Goal: Task Accomplishment & Management: Manage account settings

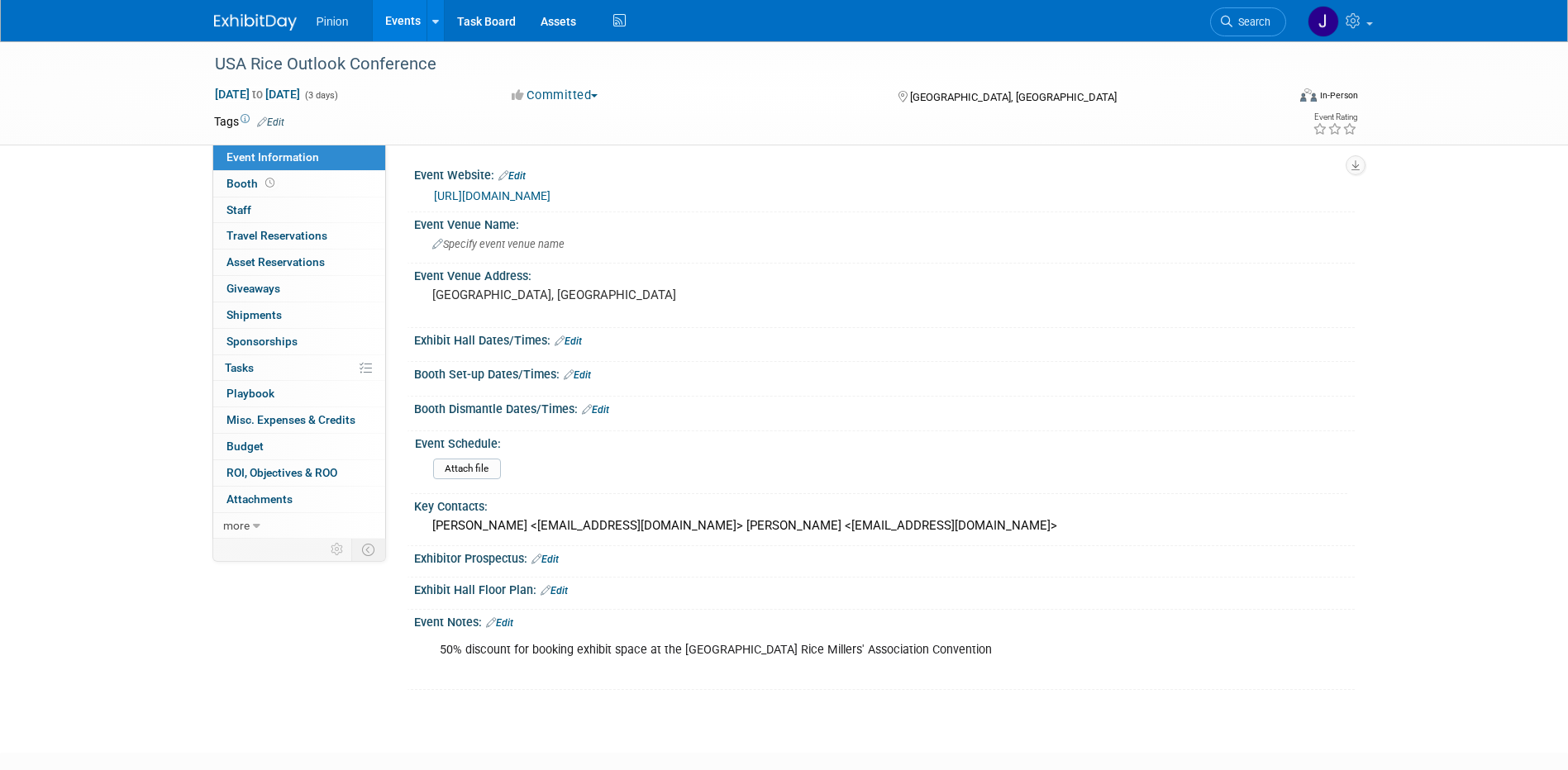
click at [270, 29] on img at bounding box center [256, 22] width 83 height 17
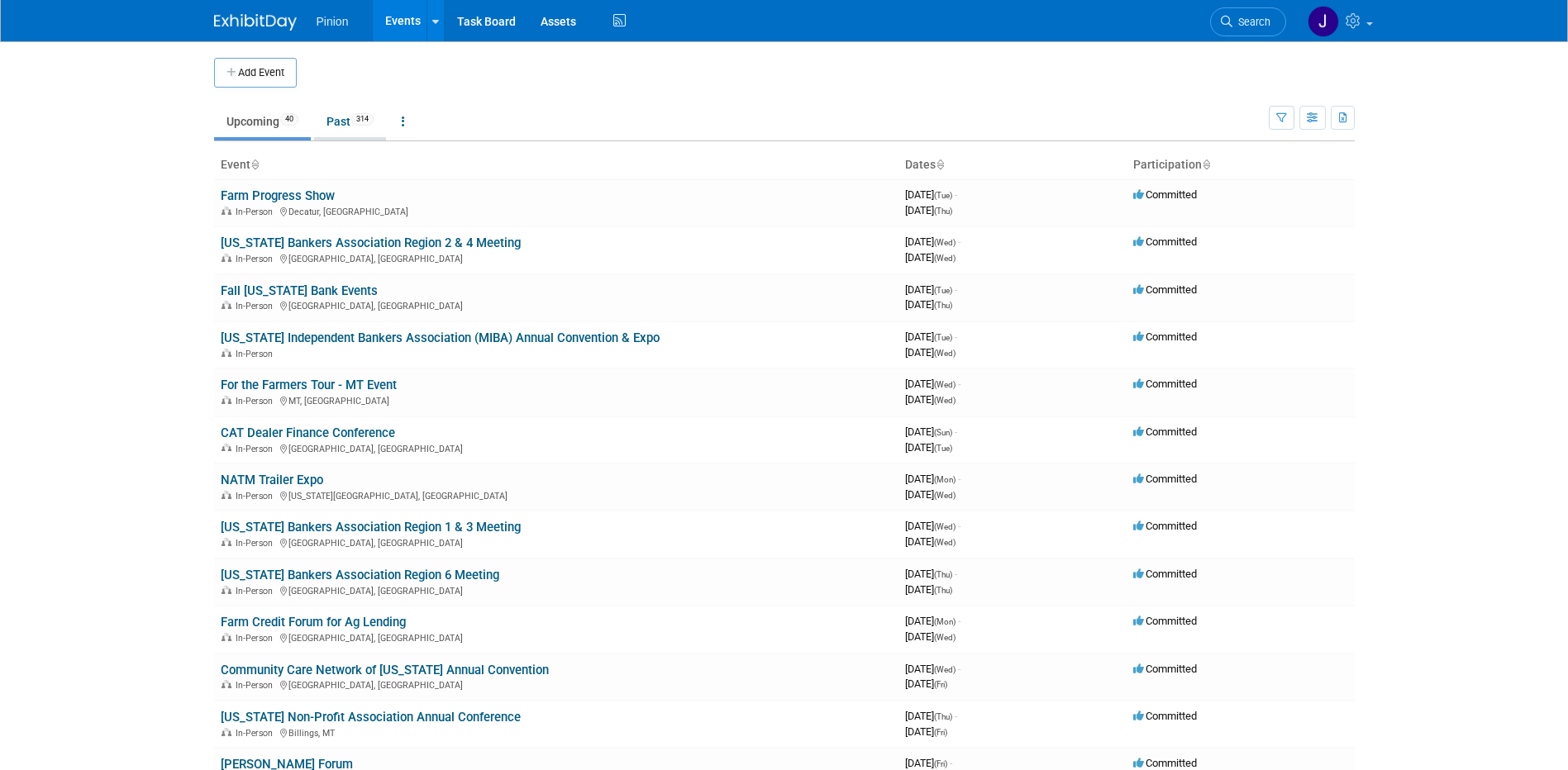
click at [361, 138] on li "Past 314" at bounding box center [349, 123] width 72 height 34
click at [348, 133] on link "Past 314" at bounding box center [349, 122] width 72 height 31
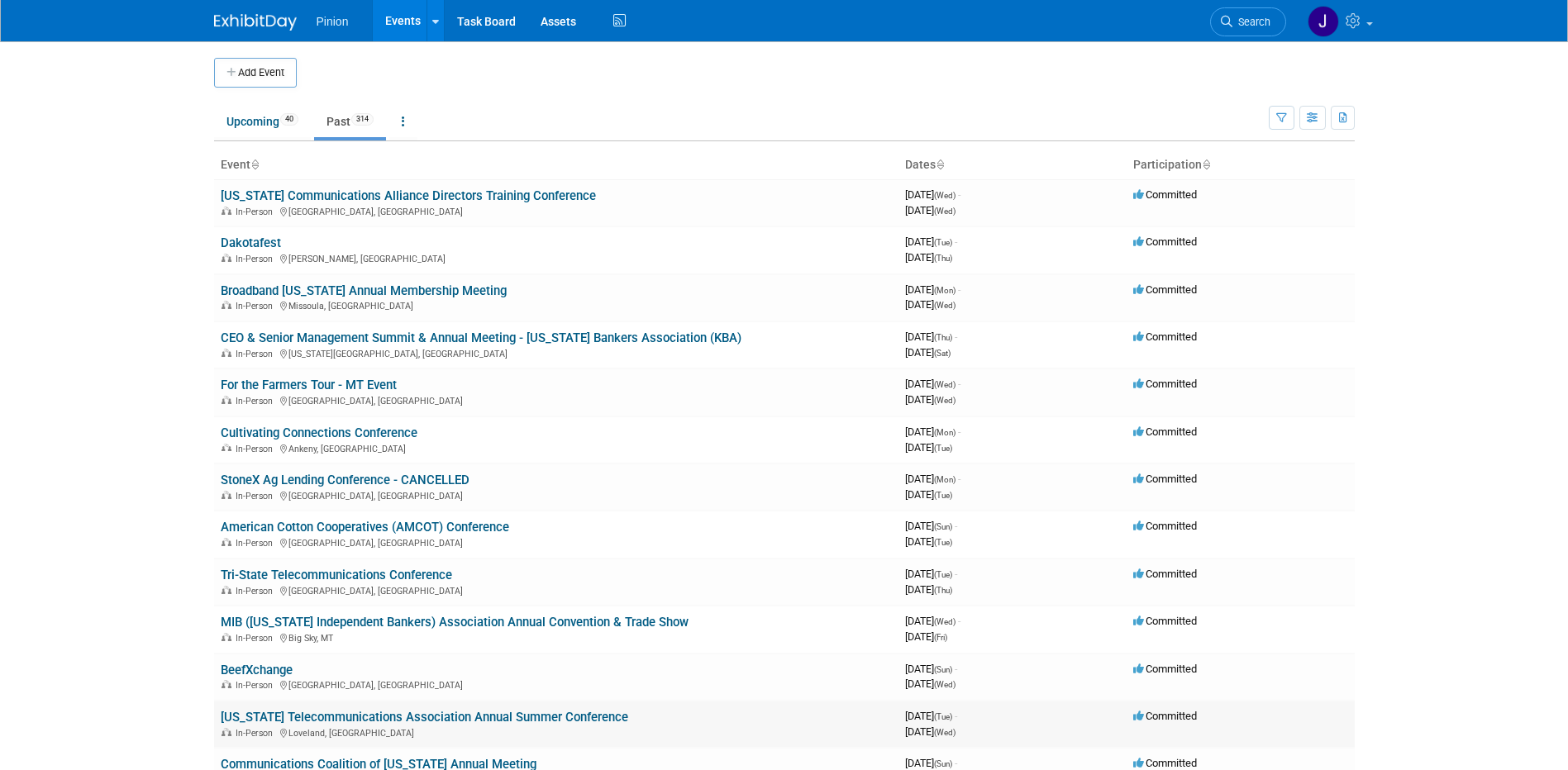
click at [282, 718] on link "[US_STATE] Telecommunications Association Annual Summer Conference" at bounding box center [424, 717] width 407 height 15
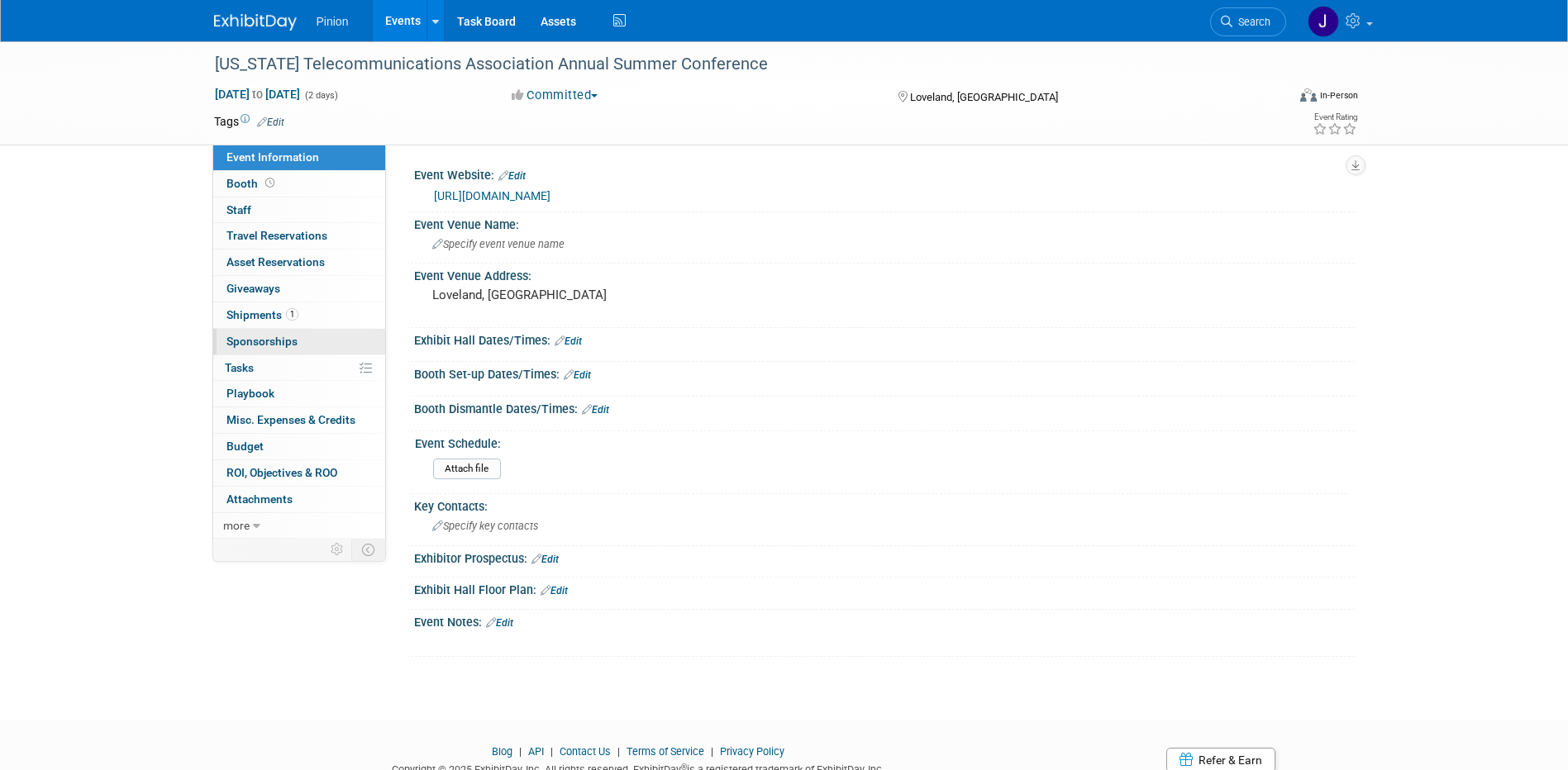
click at [282, 344] on span "Sponsorships 0" at bounding box center [262, 340] width 71 height 13
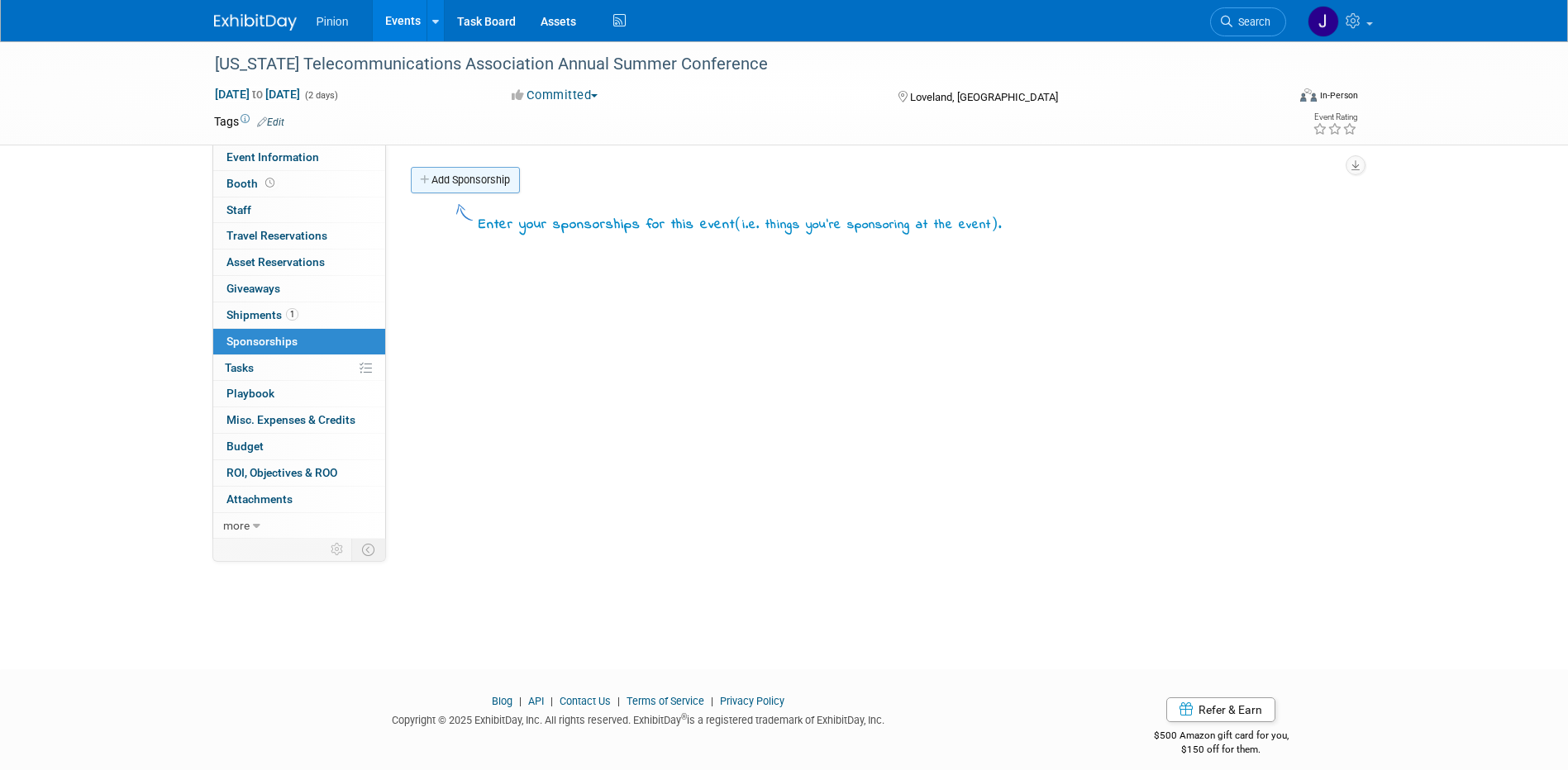
click at [468, 176] on link "Add Sponsorship" at bounding box center [465, 180] width 109 height 27
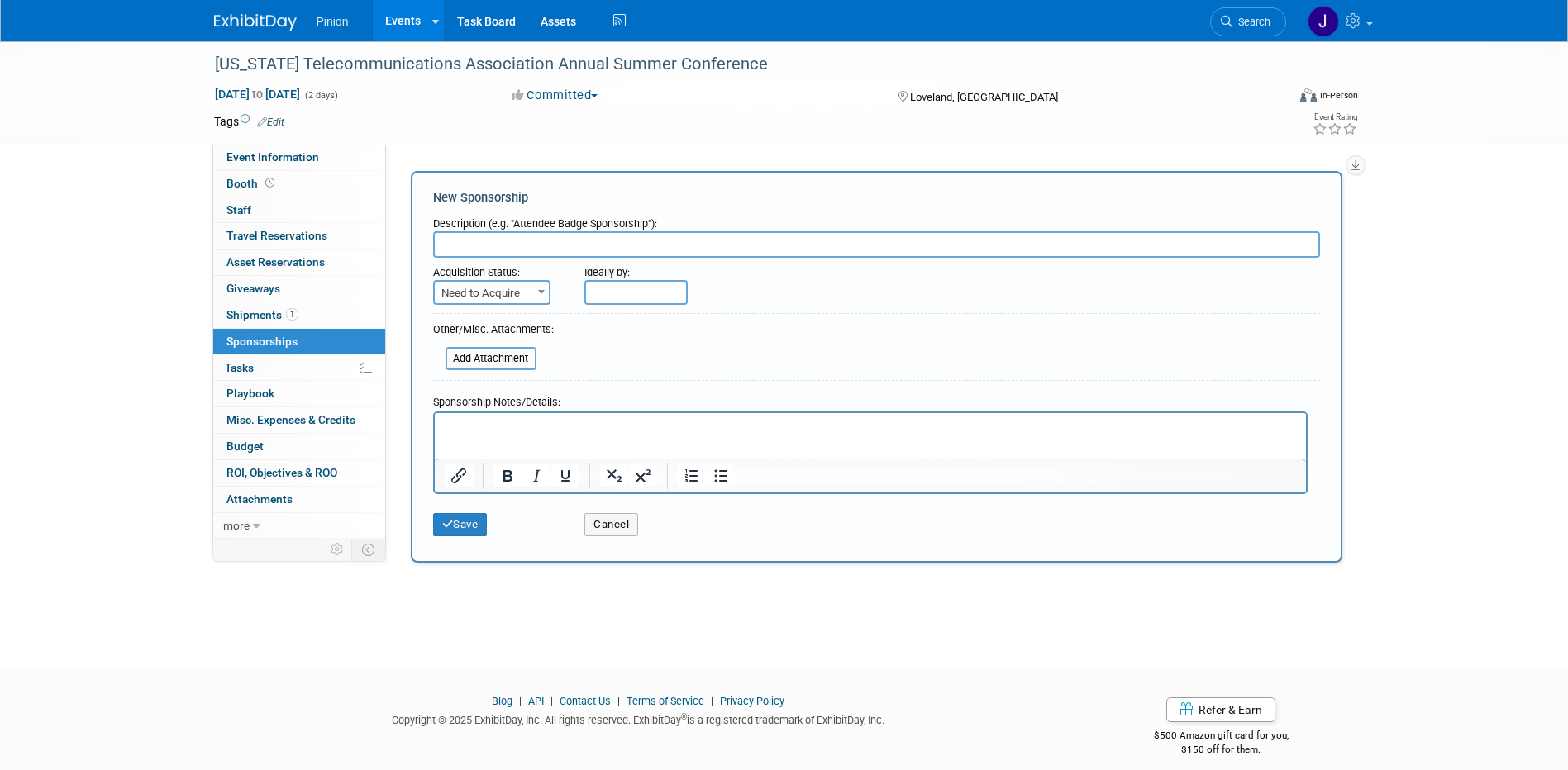
click at [497, 297] on span "Need to Acquire" at bounding box center [492, 294] width 114 height 24
select select "2"
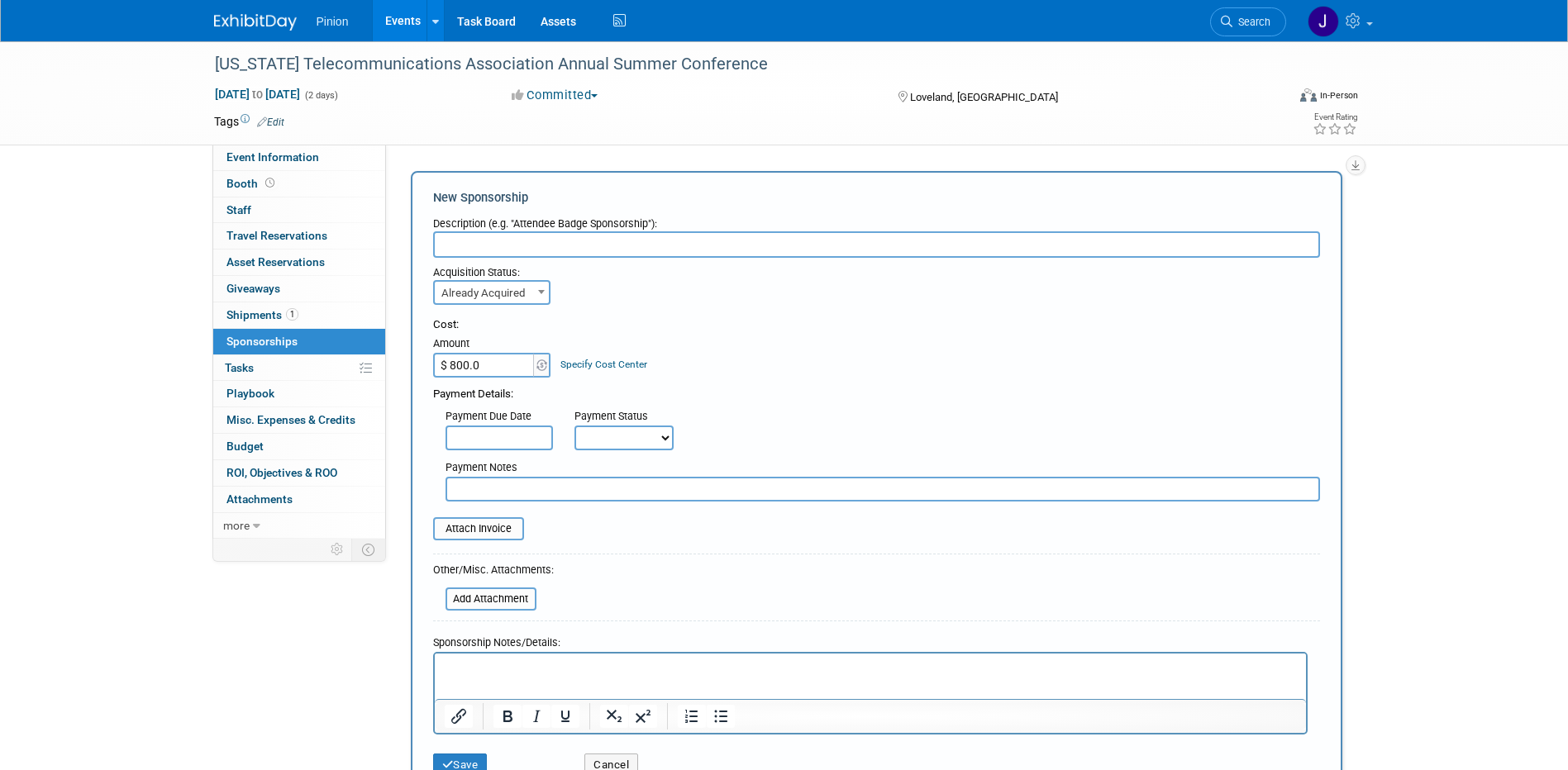
type input "$ 800.00"
click at [503, 530] on input "file" at bounding box center [424, 529] width 197 height 20
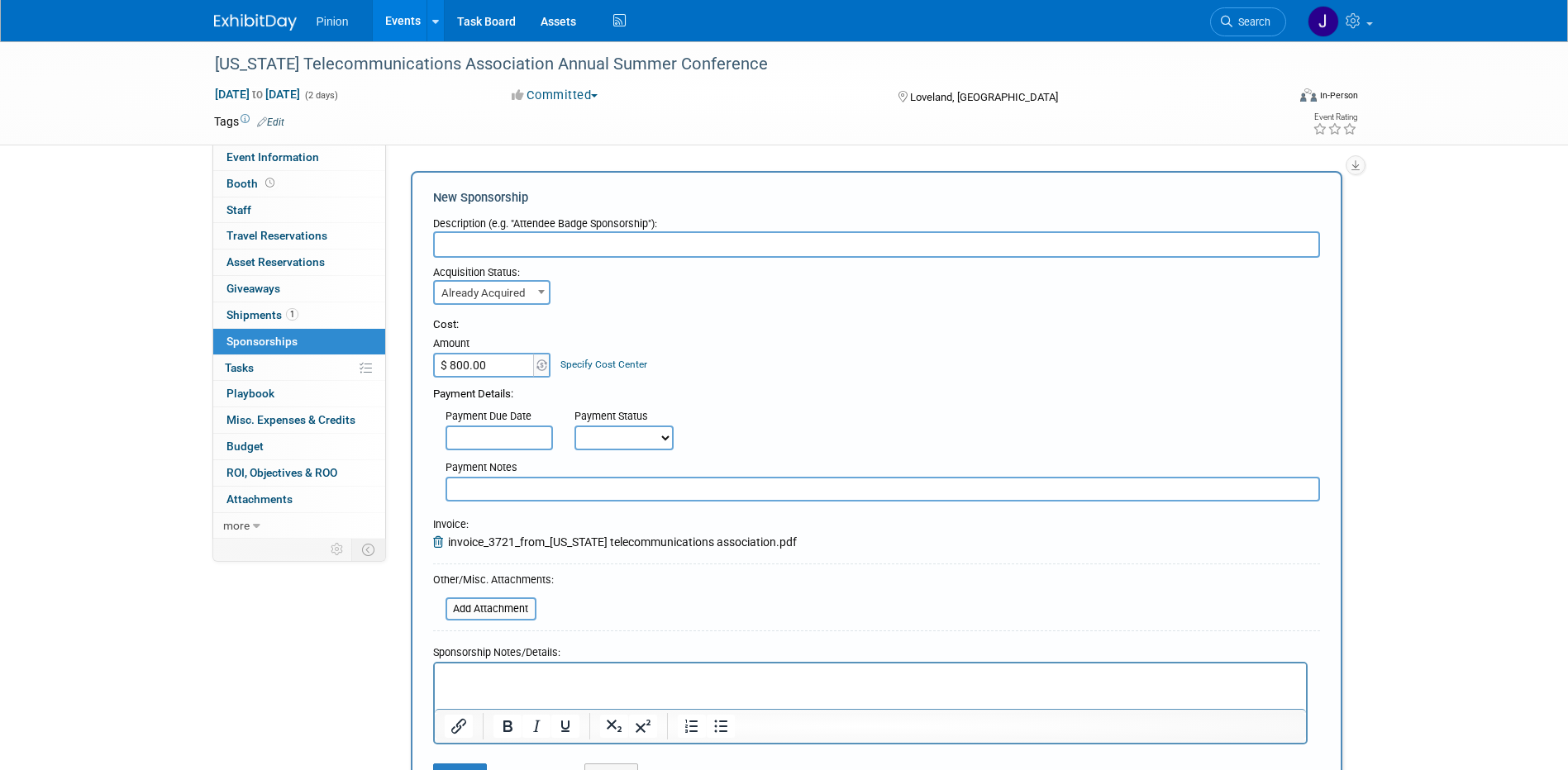
click at [675, 251] on input "text" at bounding box center [876, 244] width 887 height 27
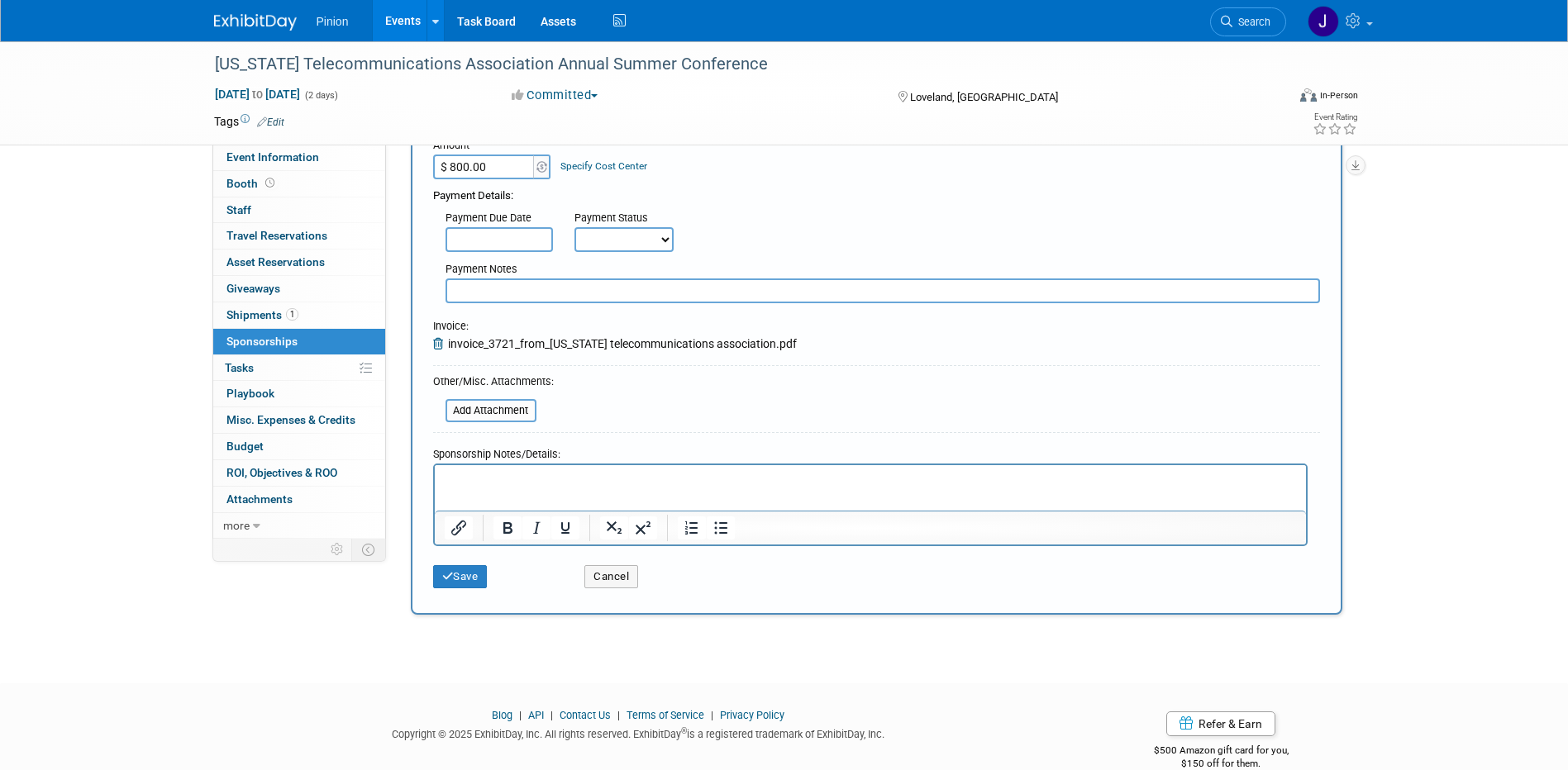
scroll to position [228, 0]
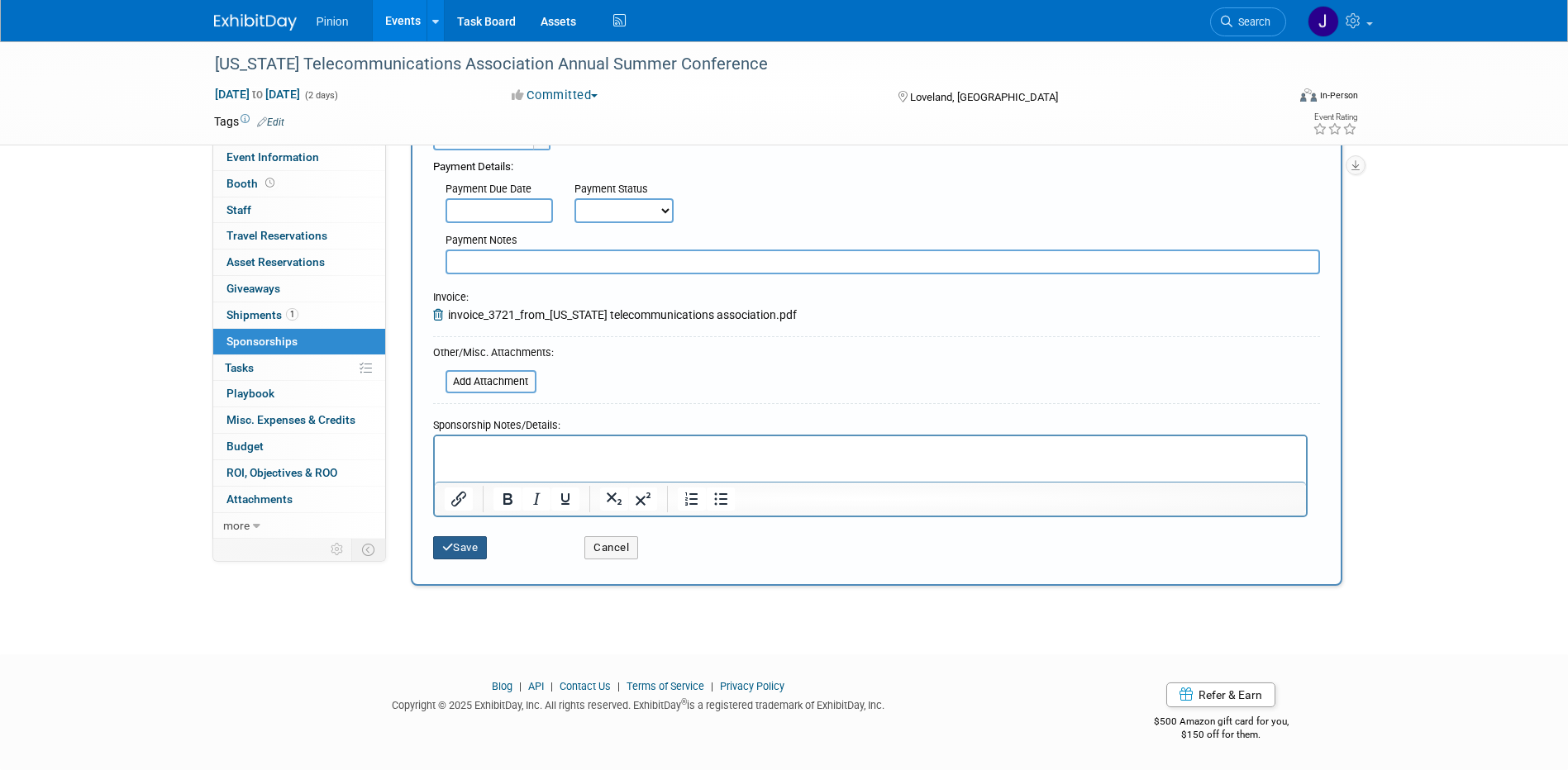
type input "Break Sponsorship"
click at [466, 543] on button "Save" at bounding box center [459, 548] width 54 height 24
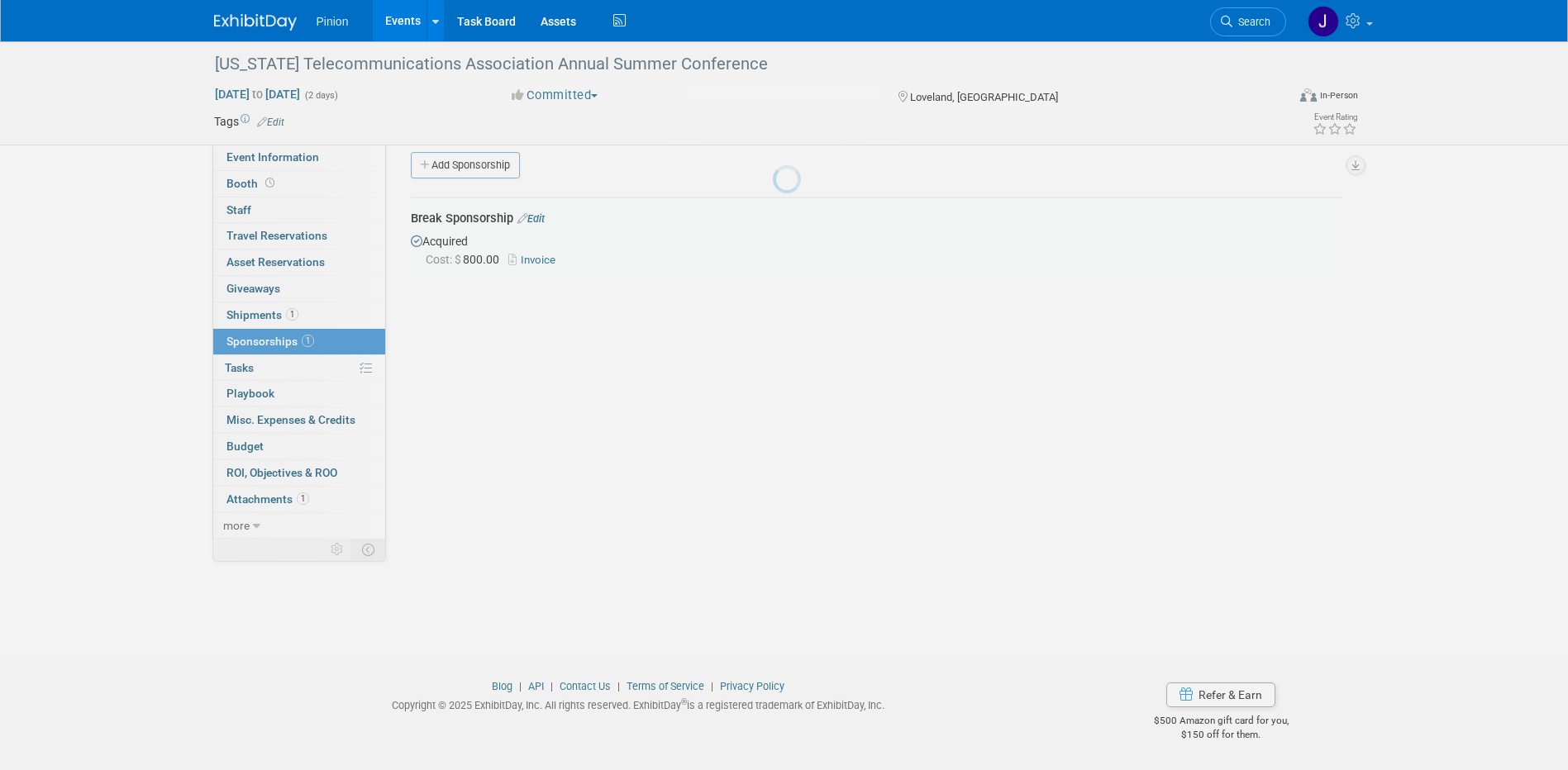
scroll to position [15, 0]
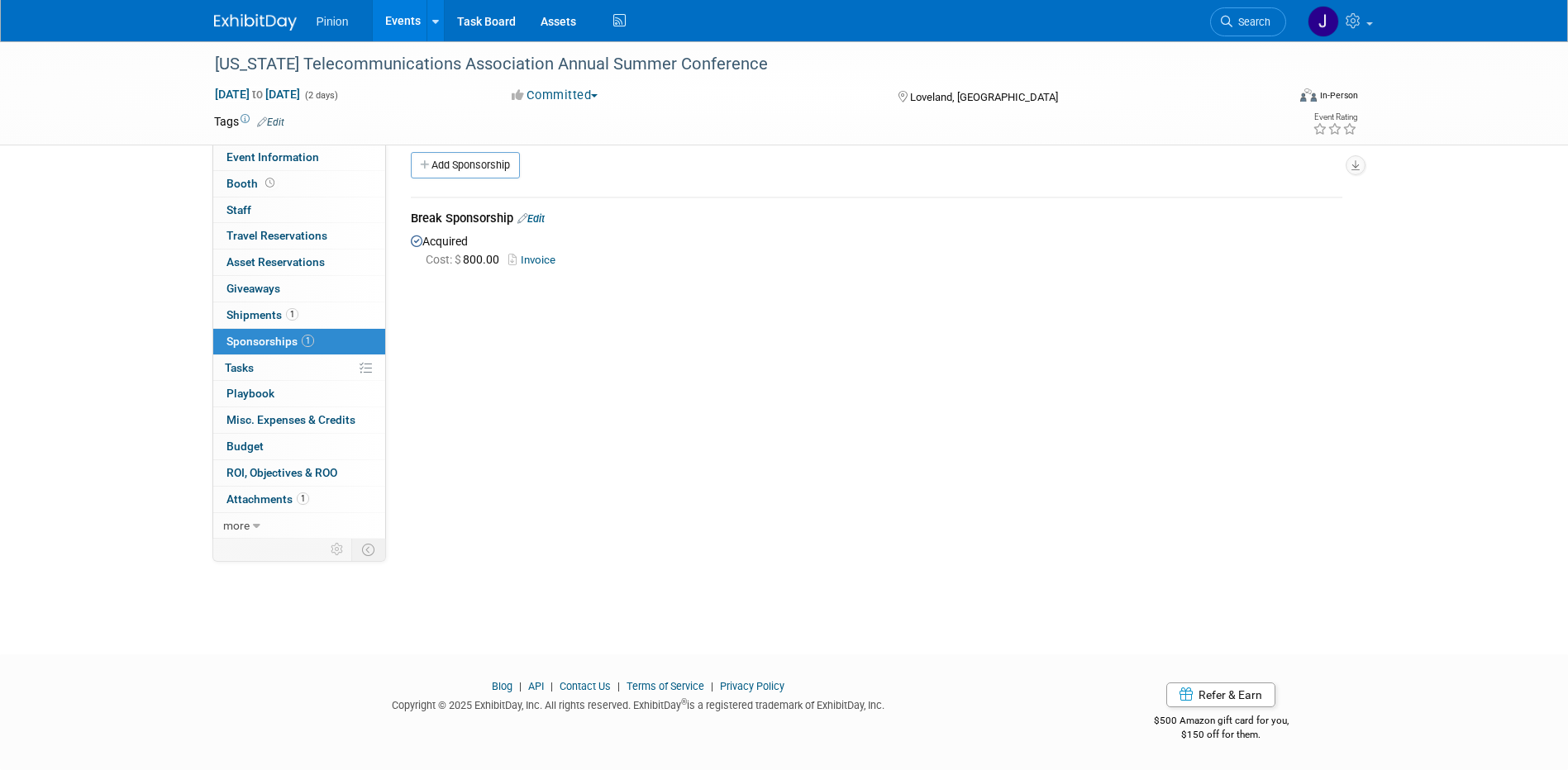
click at [230, 18] on img at bounding box center [256, 22] width 83 height 17
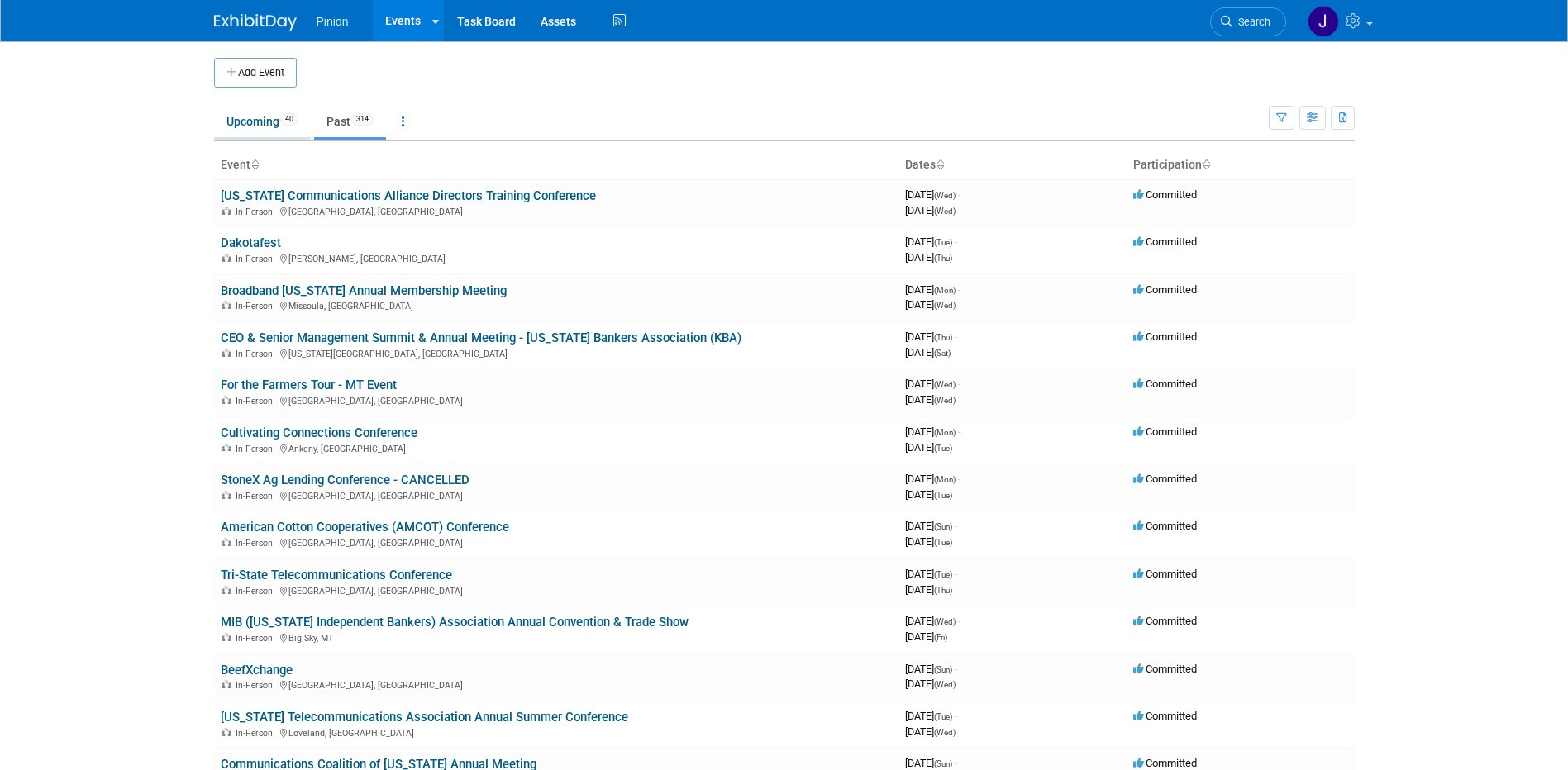
click at [264, 123] on link "Upcoming 40" at bounding box center [263, 122] width 96 height 31
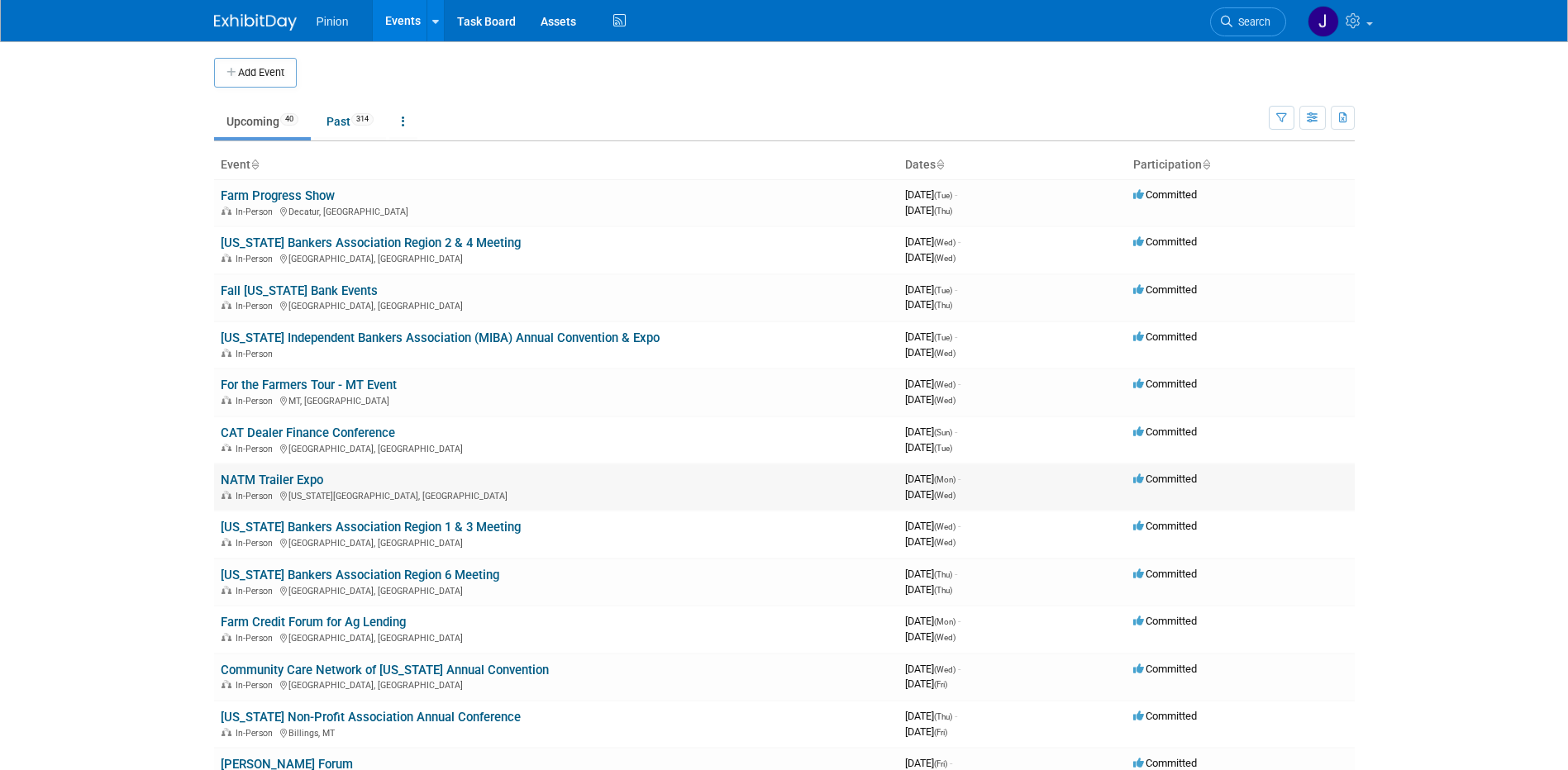
click at [276, 478] on link "NATM Trailer Expo" at bounding box center [271, 480] width 102 height 15
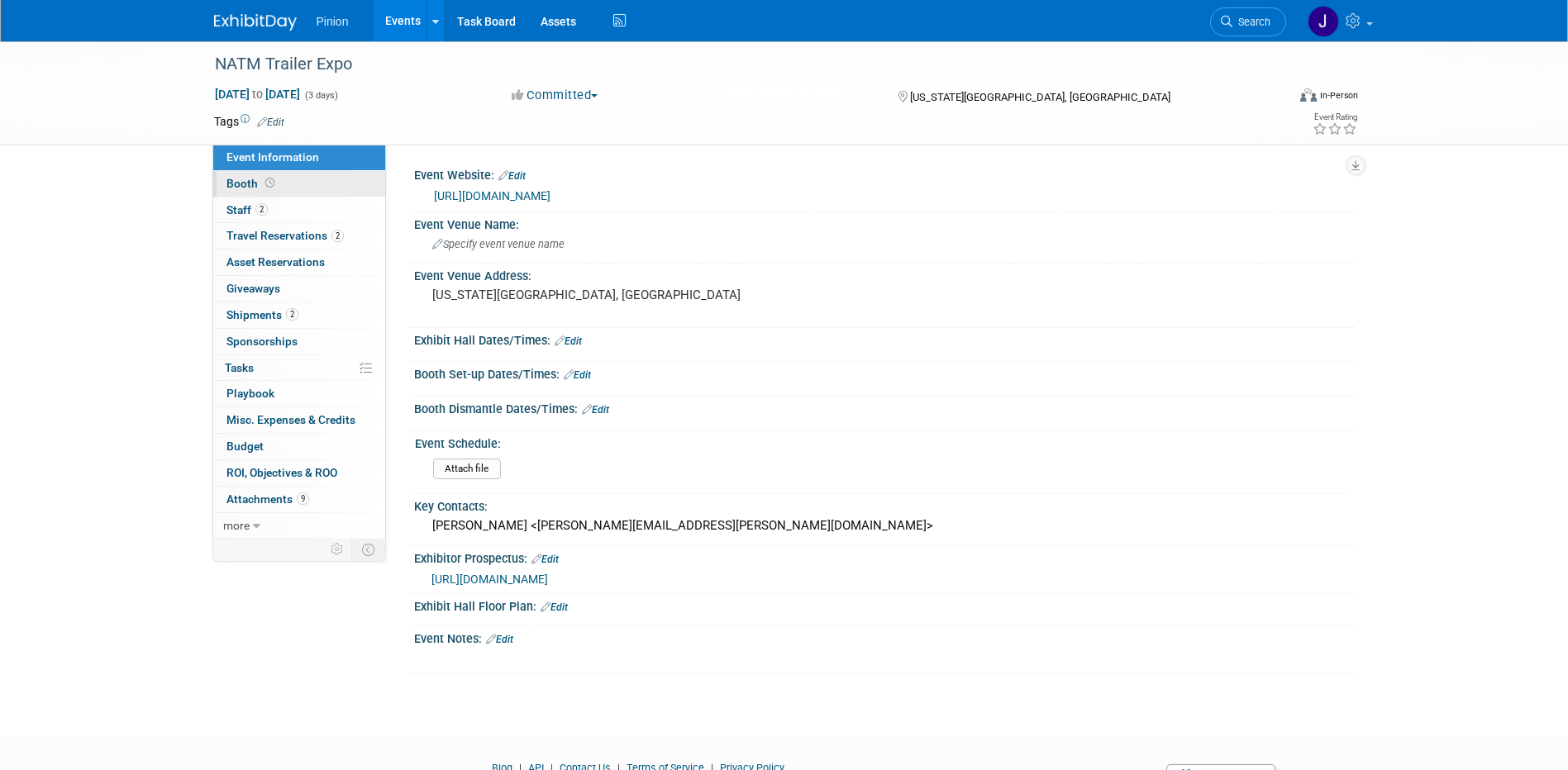
click at [282, 188] on link "Booth" at bounding box center [299, 184] width 172 height 26
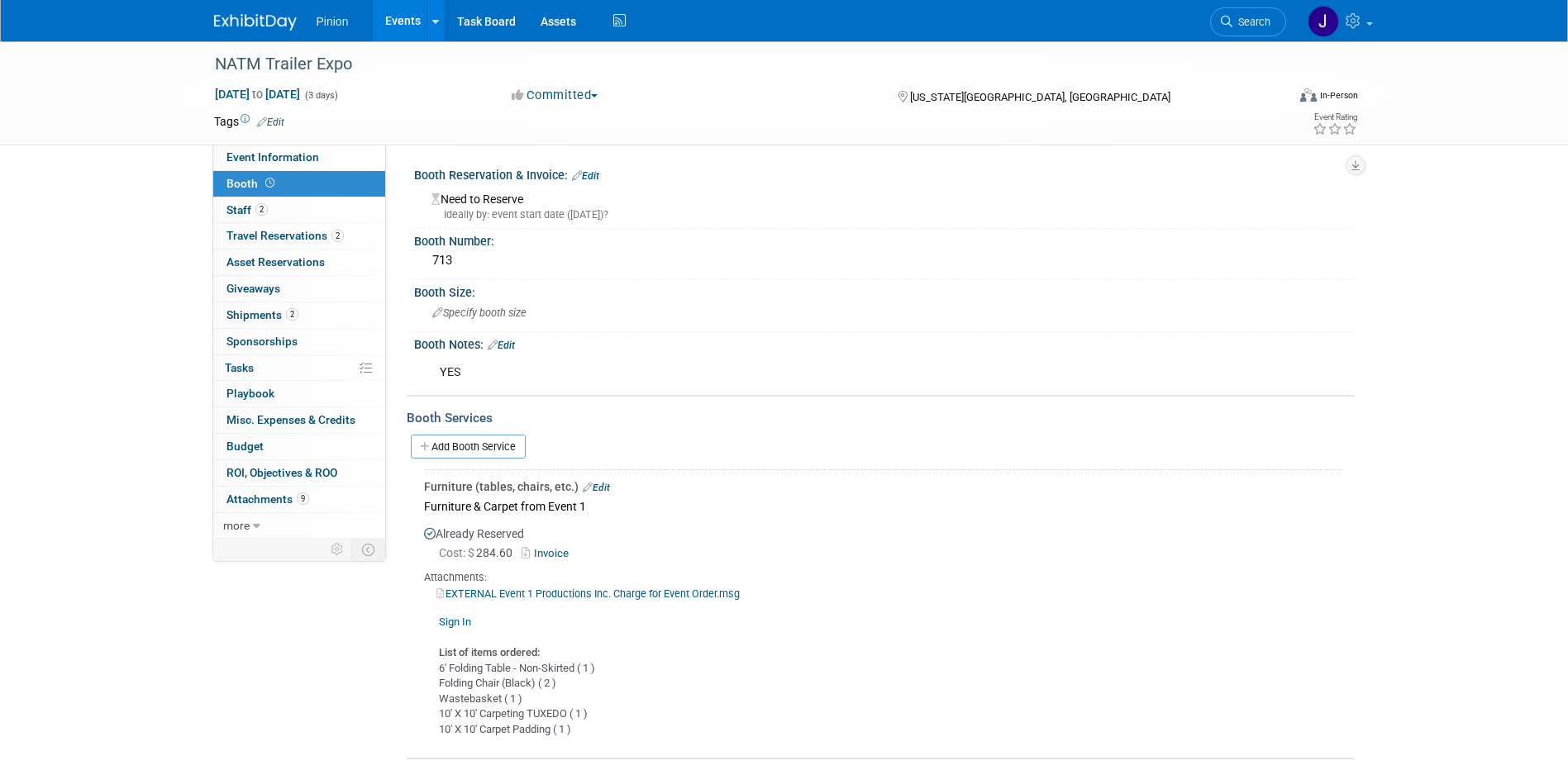
click at [564, 556] on link "Invoice" at bounding box center [548, 553] width 54 height 13
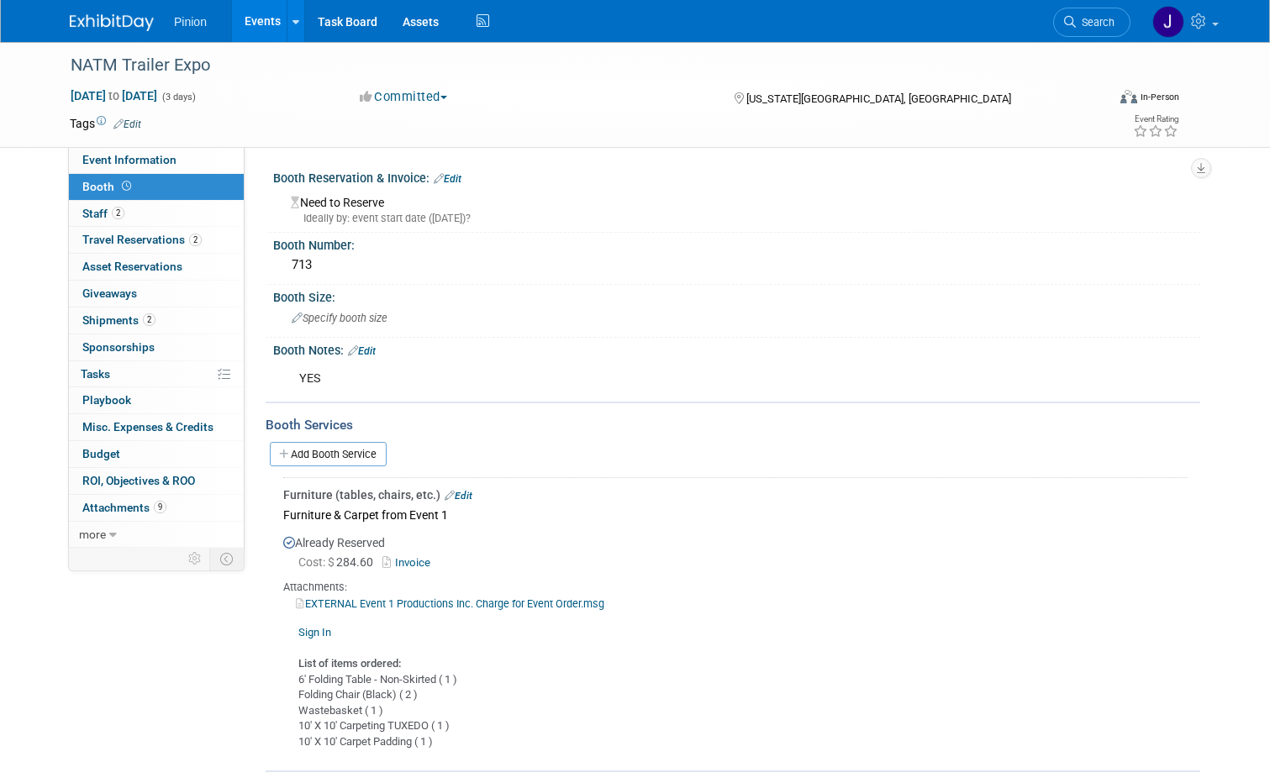
click at [458, 497] on link "Edit" at bounding box center [458, 496] width 28 height 12
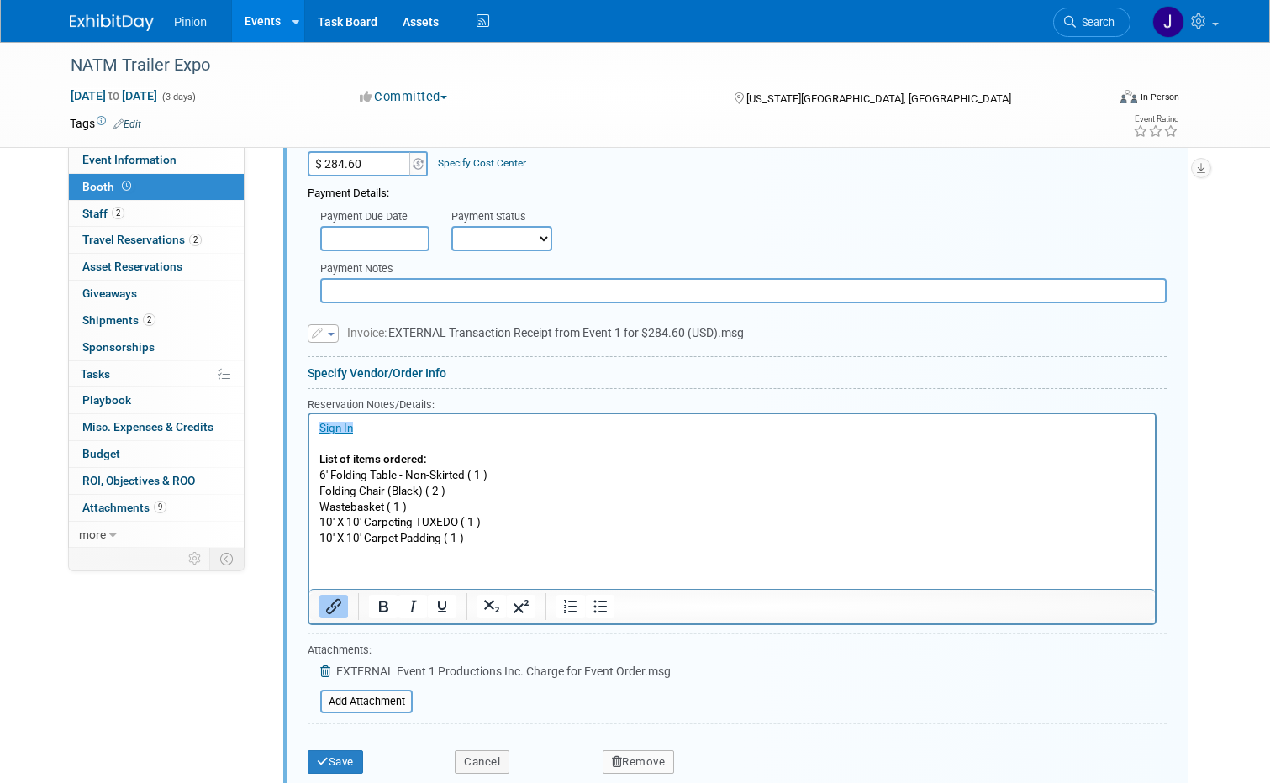
scroll to position [521, 0]
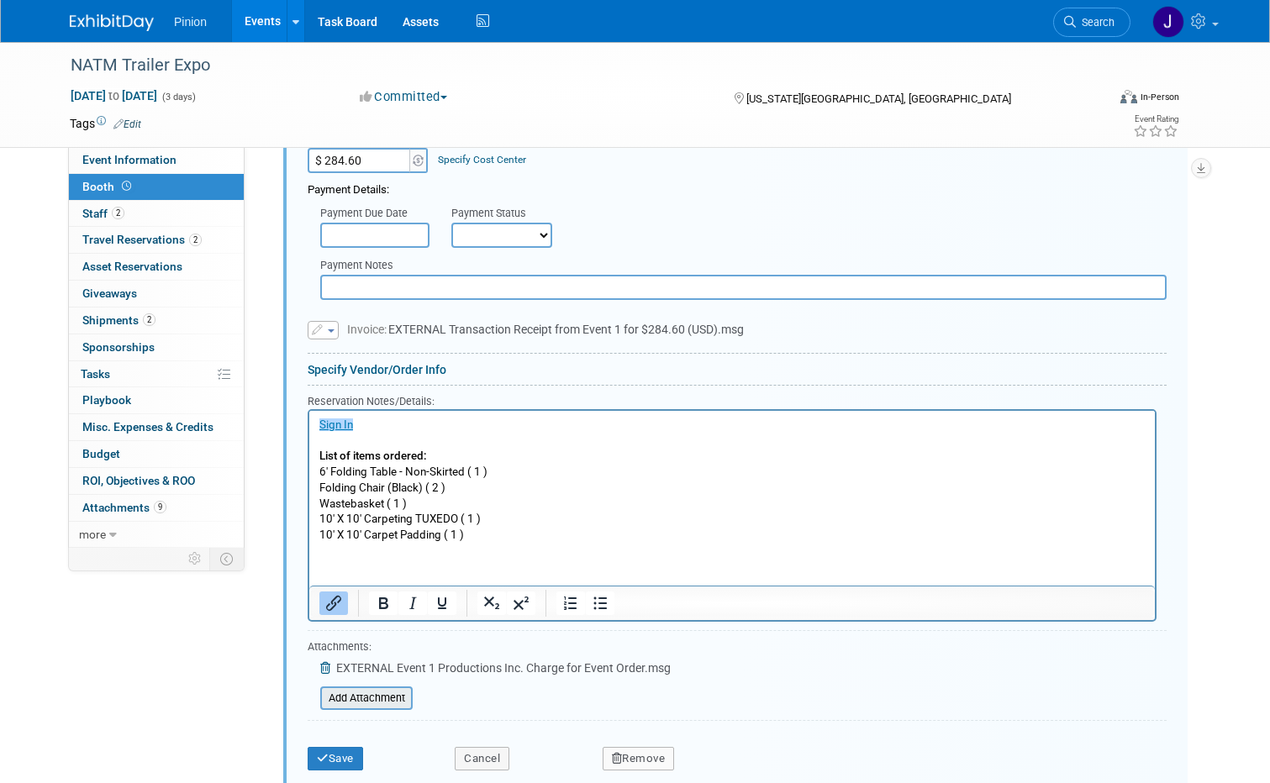
click at [338, 705] on input "file" at bounding box center [311, 698] width 200 height 20
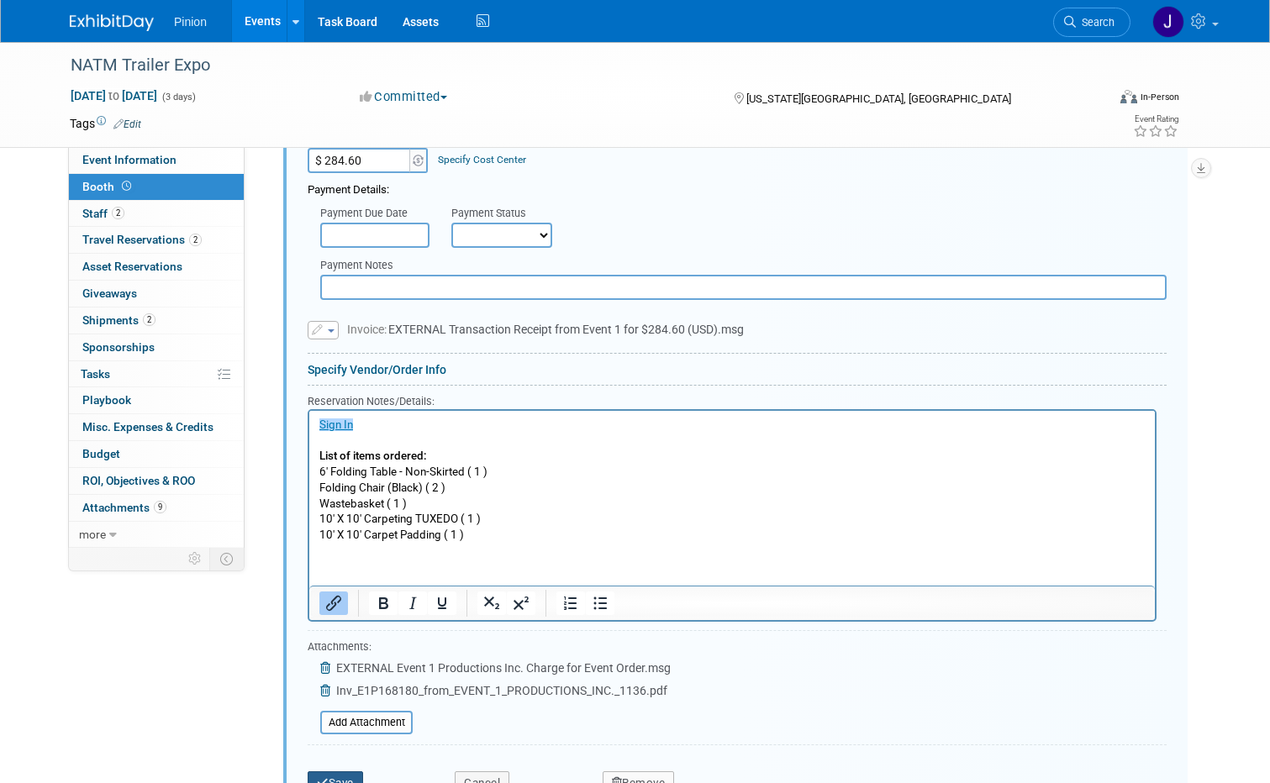
click at [350, 776] on button "Save" at bounding box center [335, 783] width 55 height 24
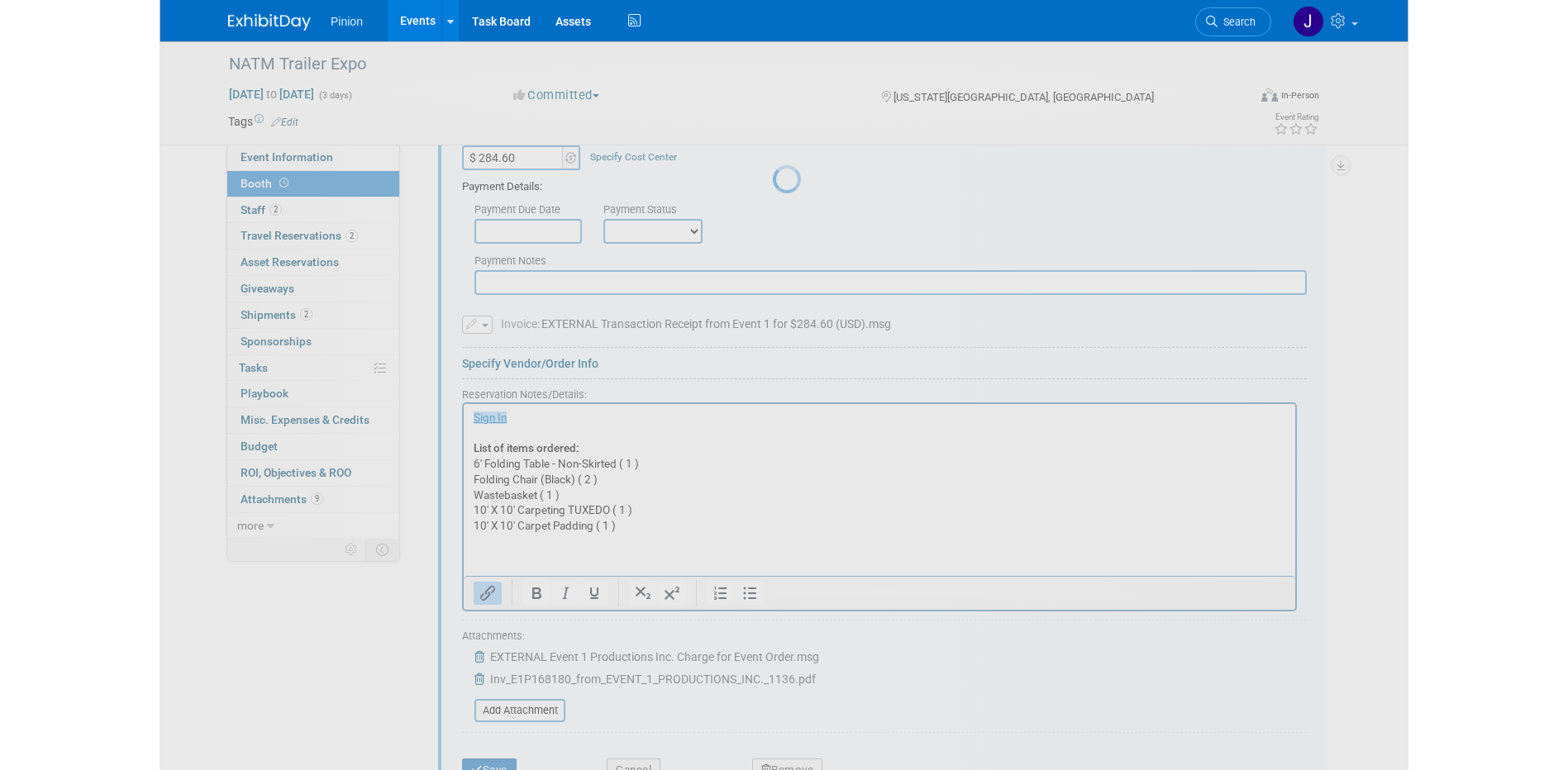
scroll to position [184, 0]
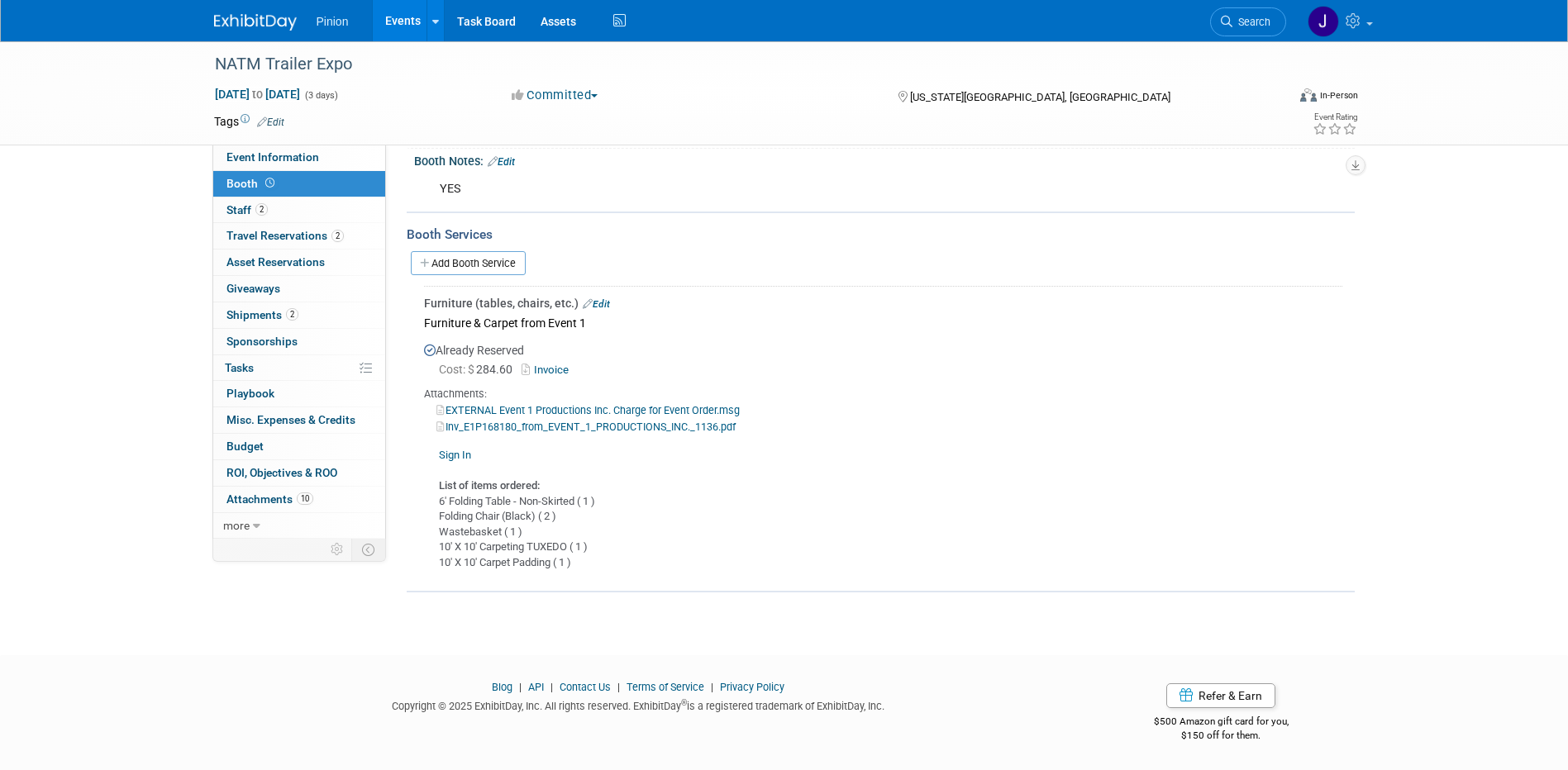
click at [260, 23] on img at bounding box center [256, 22] width 83 height 17
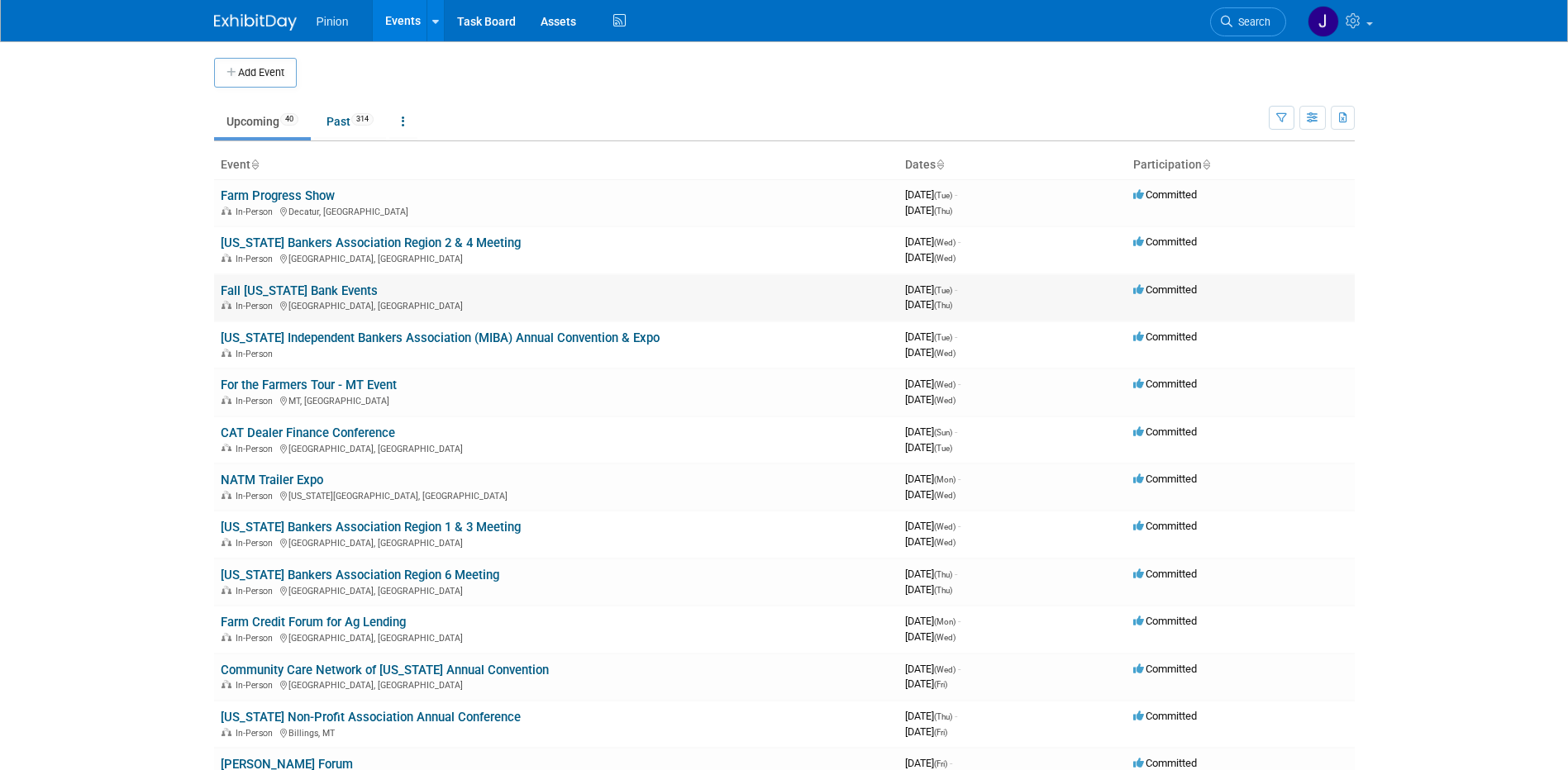
click at [274, 289] on link "Fall [US_STATE] Bank Events" at bounding box center [299, 290] width 157 height 15
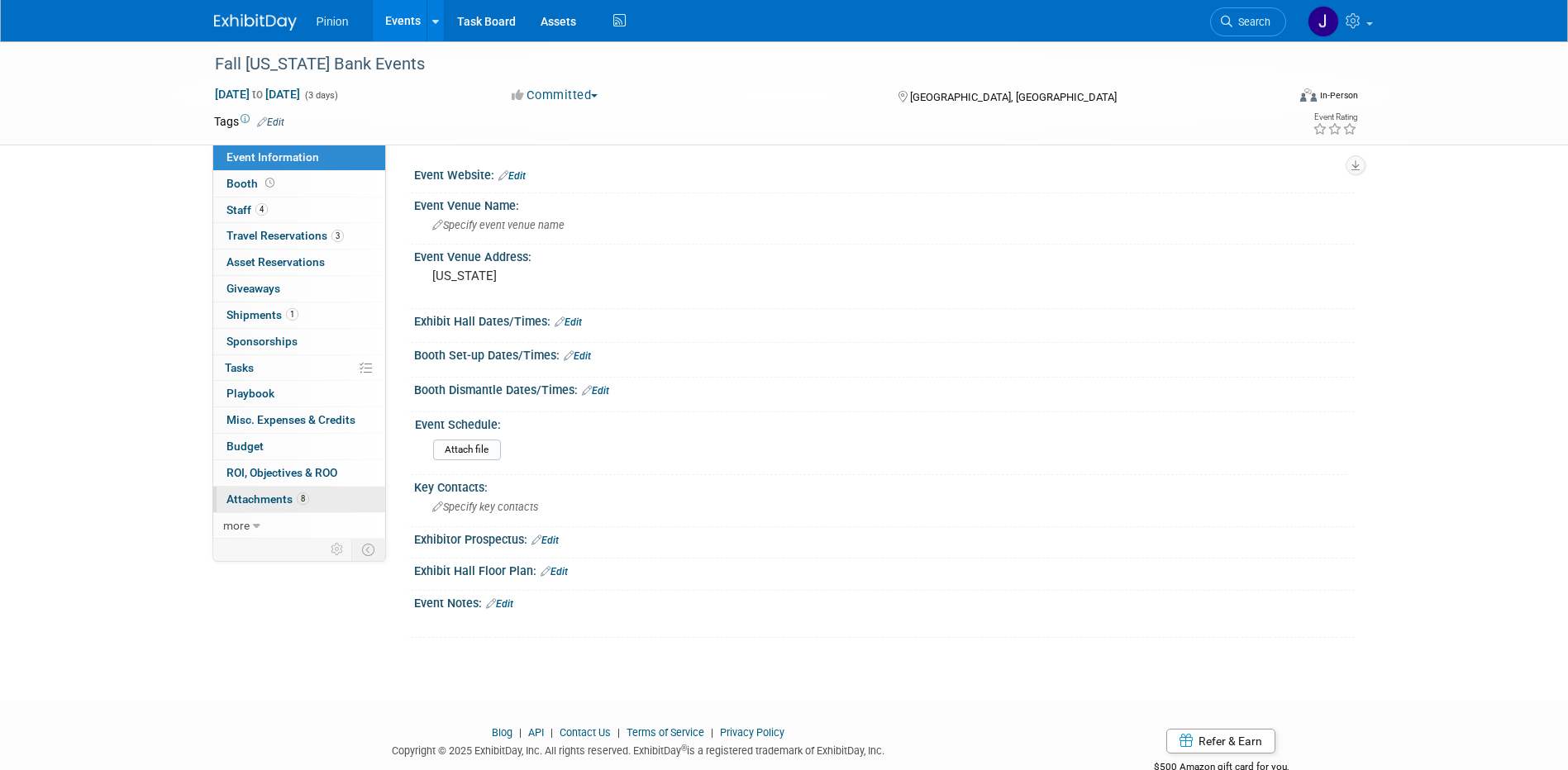
click at [256, 502] on span "Attachments 8" at bounding box center [268, 499] width 83 height 13
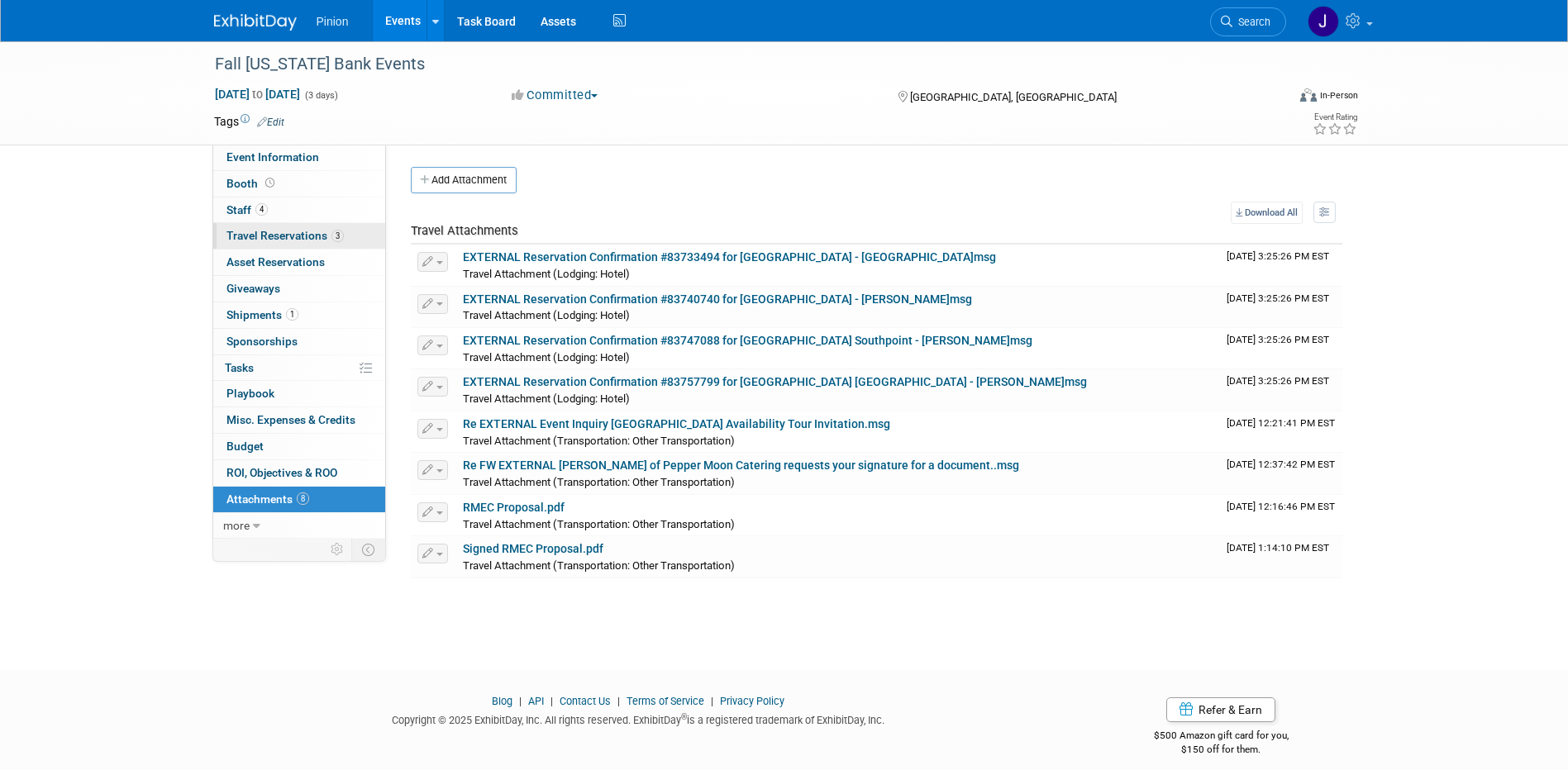
click at [278, 240] on span "Travel Reservations 3" at bounding box center [284, 235] width 117 height 13
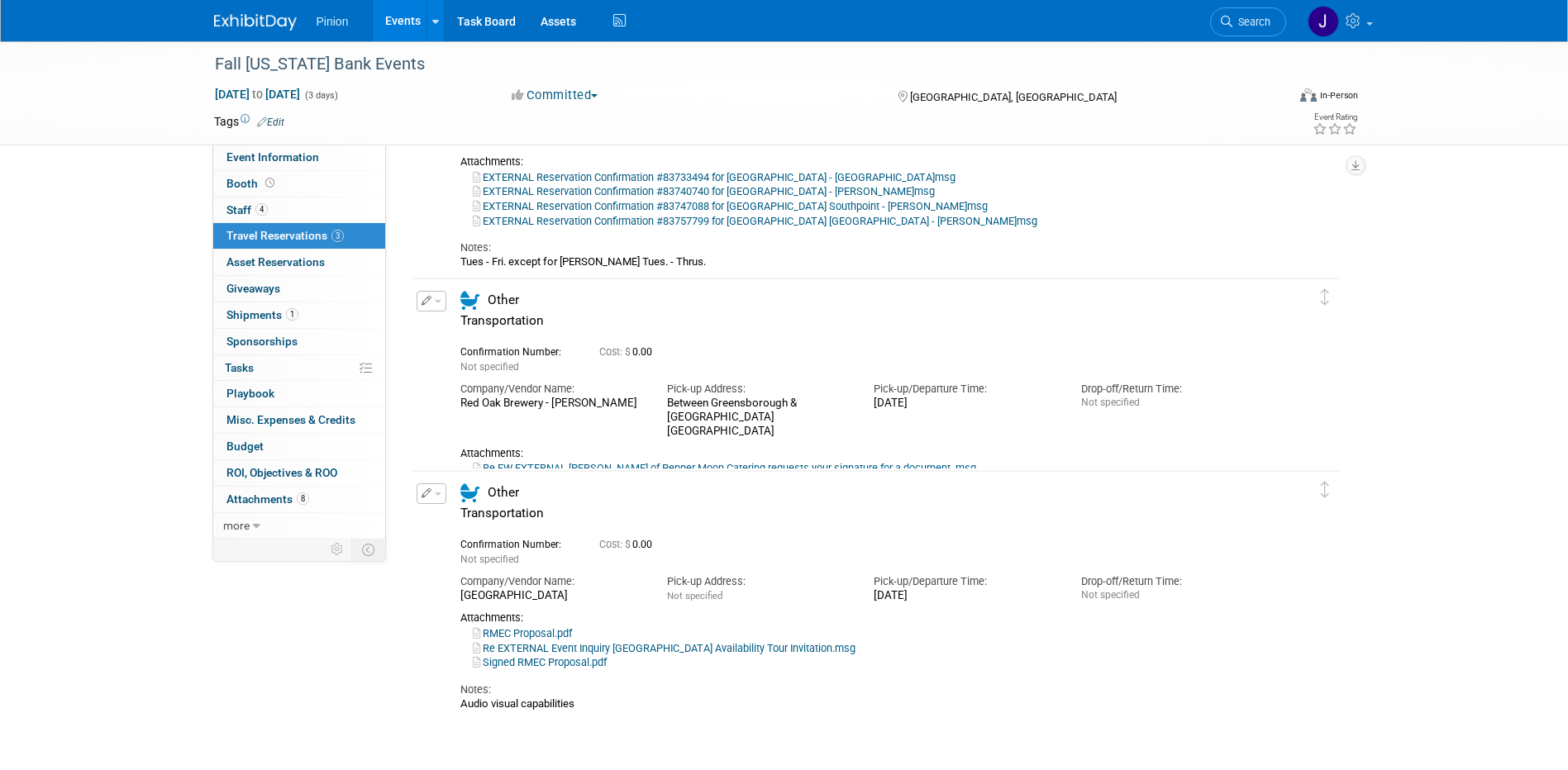
scroll to position [182, 0]
click at [552, 635] on link "RMEC Proposal.pdf" at bounding box center [522, 632] width 99 height 13
